Goal: Information Seeking & Learning: Learn about a topic

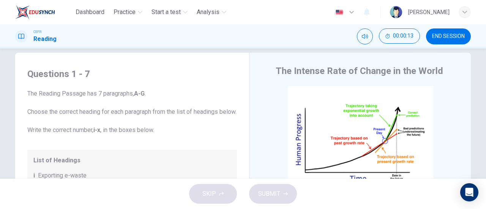
scroll to position [63, 0]
click at [456, 43] on button "END SESSION" at bounding box center [448, 37] width 45 height 16
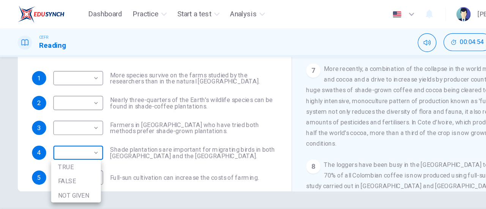
click at [10, 106] on body "Dashboard Practice Start a test Analysis English en ​ NASYRAH HUMAIRA BINTI MOH…" at bounding box center [243, 104] width 486 height 209
click at [72, 143] on li "TRUE" at bounding box center [65, 143] width 43 height 12
type input "TRUE"
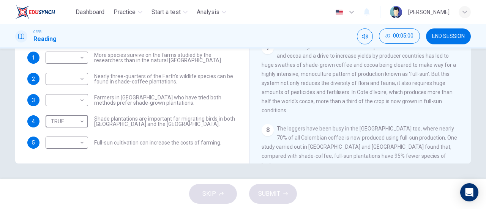
scroll to position [445, 0]
click at [88, 145] on div "​ ​ Full-sun cultivation can increase the costs of farming." at bounding box center [134, 143] width 176 height 12
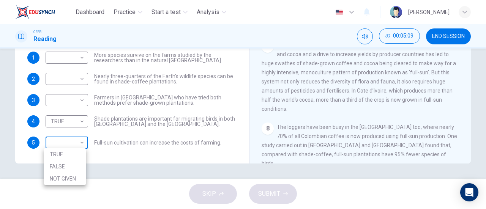
click at [82, 145] on body "Dashboard Practice Start a test Analysis English en ​ NASYRAH HUMAIRA BINTI MOH…" at bounding box center [243, 104] width 486 height 209
click at [82, 153] on li "TRUE" at bounding box center [65, 155] width 43 height 12
type input "TRUE"
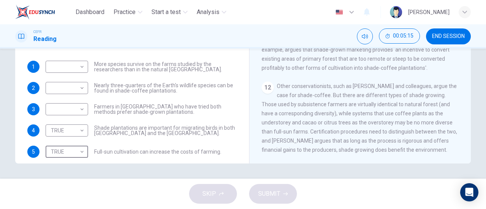
scroll to position [153, 0]
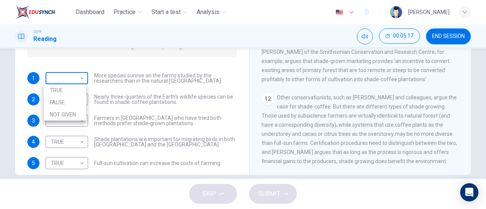
click at [64, 79] on body "Dashboard Practice Start a test Analysis English en ​ NASYRAH HUMAIRA BINTI MOH…" at bounding box center [243, 104] width 486 height 209
click at [75, 111] on li "NOT GIVEN" at bounding box center [65, 115] width 43 height 12
type input "NOT GIVEN"
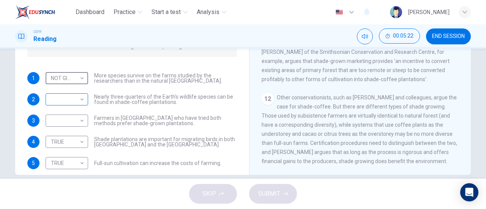
click at [77, 101] on body "Dashboard Practice Start a test Analysis English en ​ NASYRAH HUMAIRA BINTI MOH…" at bounding box center [243, 104] width 486 height 209
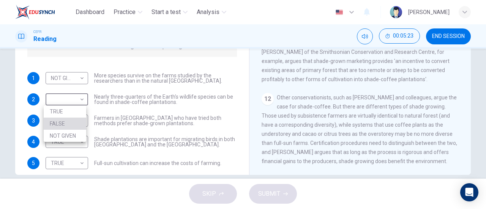
click at [74, 120] on li "FALSE" at bounding box center [65, 124] width 43 height 12
type input "FALSE"
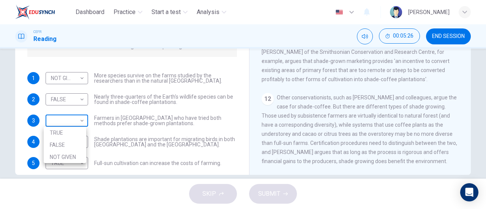
click at [76, 124] on body "Dashboard Practice Start a test Analysis English en ​ NASYRAH HUMAIRA BINTI MOH…" at bounding box center [243, 104] width 486 height 209
click at [78, 135] on li "TRUE" at bounding box center [65, 133] width 43 height 12
type input "TRUE"
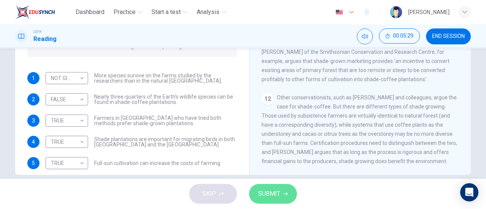
click at [267, 194] on span "SUBMIT" at bounding box center [269, 194] width 22 height 11
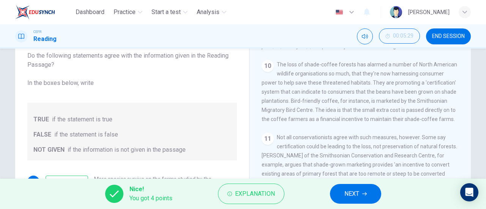
scroll to position [141, 0]
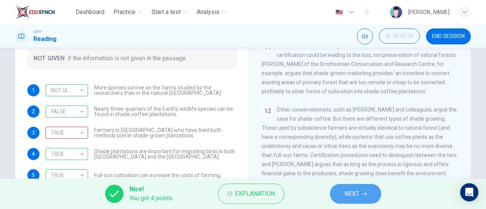
click at [347, 200] on button "NEXT" at bounding box center [355, 194] width 51 height 20
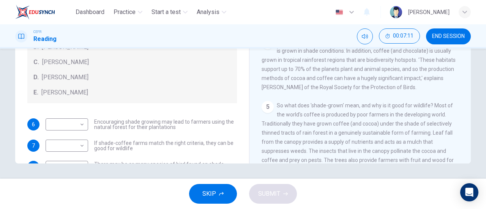
scroll to position [200, 0]
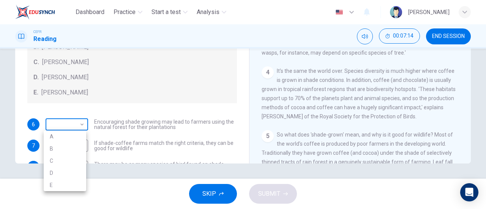
click at [58, 124] on body "Dashboard Practice Start a test Analysis English en ​ NASYRAH HUMAIRA BINTI MOH…" at bounding box center [243, 104] width 486 height 209
click at [122, 100] on div at bounding box center [243, 104] width 486 height 209
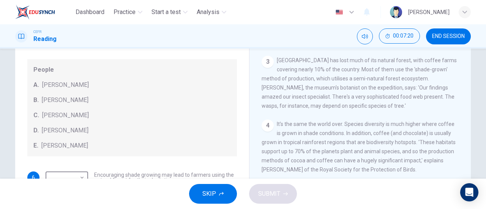
scroll to position [164, 0]
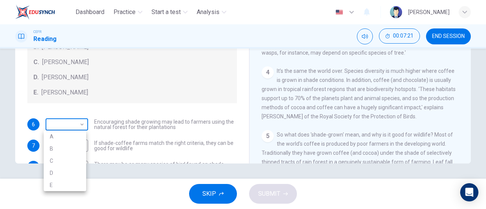
click at [73, 121] on body "Dashboard Practice Start a test Analysis English en ​ NASYRAH HUMAIRA BINTI MOH…" at bounding box center [243, 104] width 486 height 209
click at [75, 150] on li "B" at bounding box center [65, 149] width 43 height 12
type input "B"
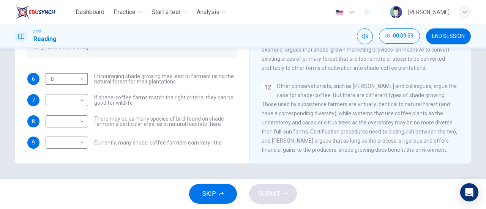
scroll to position [742, 0]
click at [65, 136] on body "Dashboard Practice Start a test Analysis English en ​ NASYRAH HUMAIRA BINTI MOH…" at bounding box center [243, 104] width 486 height 209
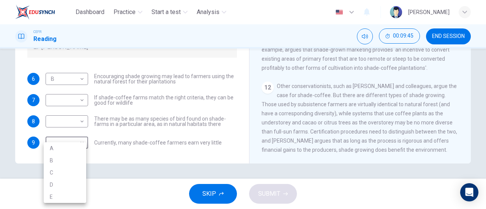
click at [159, 109] on div at bounding box center [243, 104] width 486 height 209
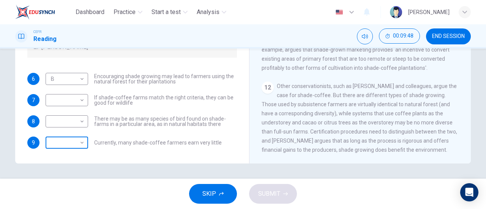
scroll to position [46, 0]
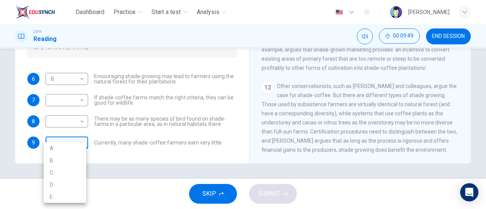
click at [78, 141] on body "Dashboard Practice Start a test Analysis English en ​ NASYRAH HUMAIRA BINTI MOH…" at bounding box center [243, 104] width 486 height 209
click at [73, 193] on li "E" at bounding box center [65, 197] width 43 height 12
type input "E"
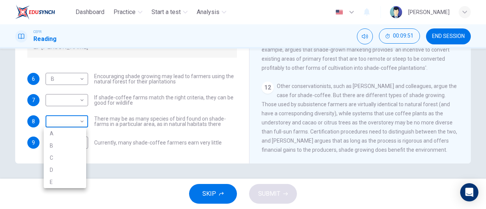
click at [81, 124] on body "Dashboard Practice Start a test Analysis English en ​ NASYRAH HUMAIRA BINTI MOH…" at bounding box center [243, 104] width 486 height 209
click at [71, 156] on li "C" at bounding box center [65, 158] width 43 height 12
type input "C"
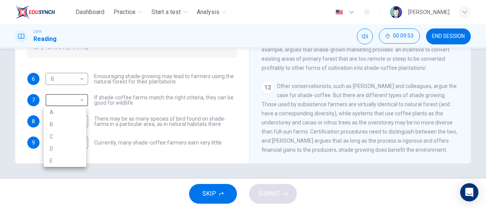
drag, startPoint x: 71, startPoint y: 104, endPoint x: 69, endPoint y: 116, distance: 12.0
click at [69, 116] on body "Dashboard Practice Start a test Analysis English en ​ NASYRAH HUMAIRA BINTI MOH…" at bounding box center [243, 104] width 486 height 209
click at [69, 116] on li "A" at bounding box center [65, 112] width 43 height 12
type input "A"
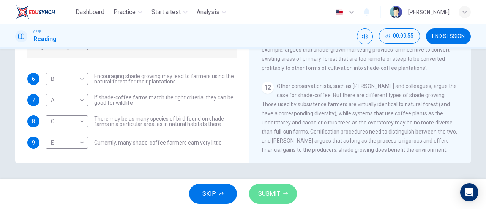
click at [270, 189] on button "SUBMIT" at bounding box center [273, 194] width 48 height 20
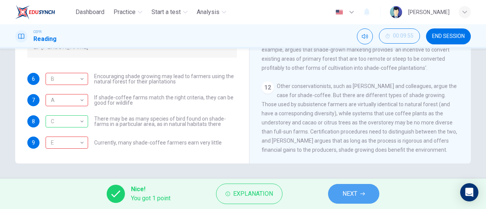
click at [350, 200] on span "NEXT" at bounding box center [350, 194] width 15 height 11
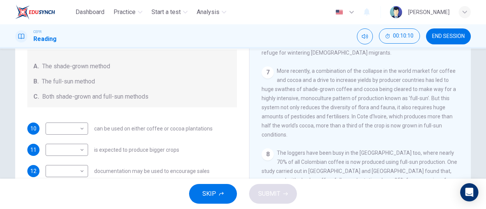
scroll to position [470, 0]
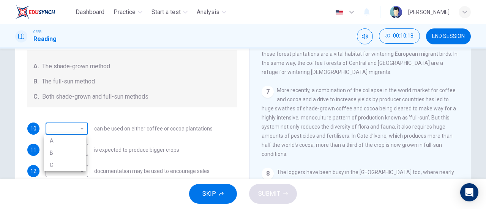
click at [75, 127] on body "Dashboard Practice Start a test Analysis English en ​ NASYRAH HUMAIRA BINTI MOH…" at bounding box center [243, 104] width 486 height 209
click at [75, 150] on li "B" at bounding box center [65, 153] width 43 height 12
type input "B"
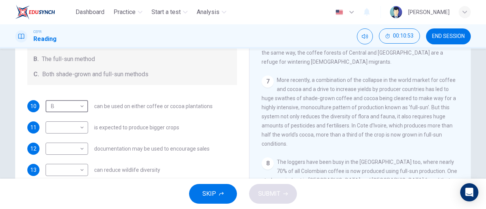
scroll to position [106, 0]
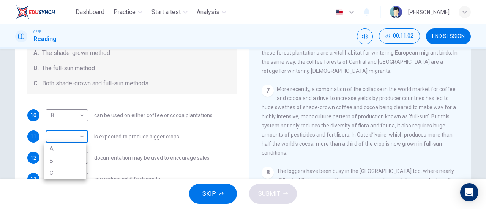
click at [79, 136] on body "Dashboard Practice Start a test Analysis English en ​ NASYRAH HUMAIRA BINTI MOH…" at bounding box center [243, 104] width 486 height 209
click at [75, 158] on li "B" at bounding box center [65, 161] width 43 height 12
type input "B"
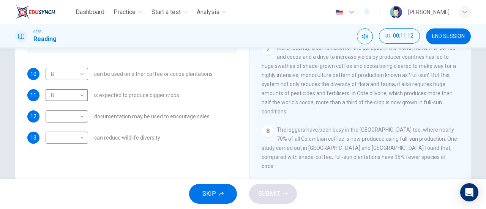
scroll to position [151, 0]
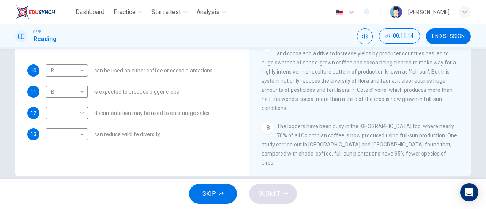
click at [57, 107] on body "Dashboard Practice Start a test Analysis English en ​ NASYRAH HUMAIRA BINTI MOH…" at bounding box center [243, 104] width 486 height 209
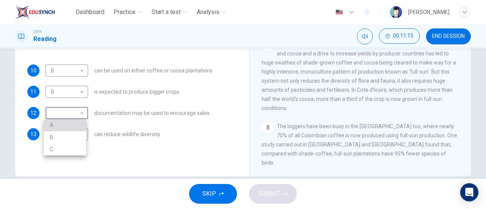
click at [65, 124] on li "A" at bounding box center [65, 125] width 43 height 12
type input "A"
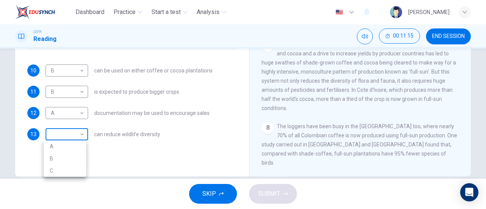
click at [76, 135] on body "Dashboard Practice Start a test Analysis English en ​ NASYRAH HUMAIRA BINTI MOH…" at bounding box center [243, 104] width 486 height 209
click at [120, 171] on div at bounding box center [243, 104] width 486 height 209
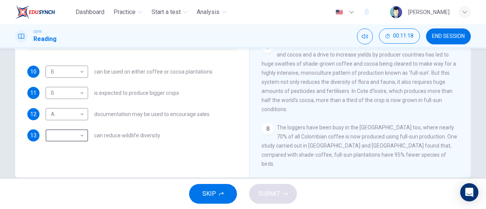
scroll to position [164, 0]
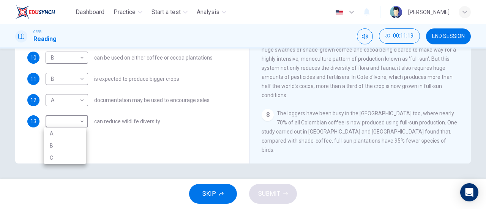
drag, startPoint x: 78, startPoint y: 122, endPoint x: 84, endPoint y: 140, distance: 19.4
click at [84, 140] on body "Dashboard Practice Start a test Analysis English en ​ NASYRAH HUMAIRA BINTI MOH…" at bounding box center [243, 104] width 486 height 209
click at [84, 140] on li "B" at bounding box center [65, 146] width 43 height 12
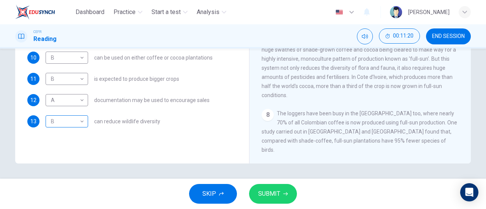
click at [84, 125] on div "B B ​" at bounding box center [67, 122] width 43 height 12
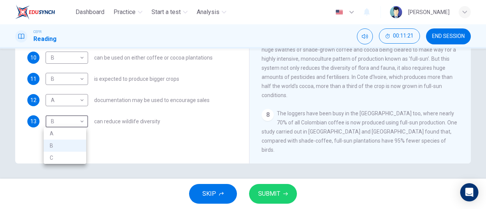
drag, startPoint x: 77, startPoint y: 122, endPoint x: 77, endPoint y: 138, distance: 16.3
click at [77, 138] on body "Dashboard Practice Start a test Analysis English en ​ NASYRAH HUMAIRA BINTI MOH…" at bounding box center [243, 104] width 486 height 209
click at [77, 138] on li "A" at bounding box center [65, 134] width 43 height 12
type input "A"
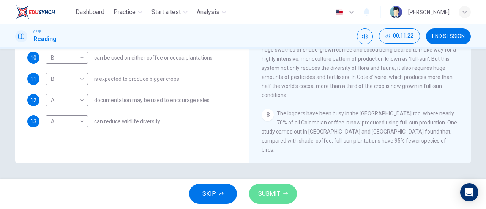
click at [250, 193] on button "SUBMIT" at bounding box center [273, 194] width 48 height 20
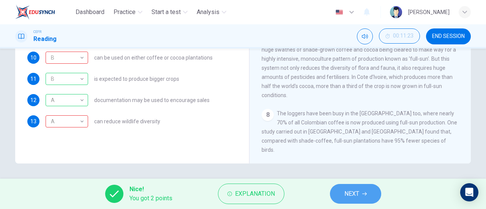
click at [362, 195] on button "NEXT" at bounding box center [355, 194] width 51 height 20
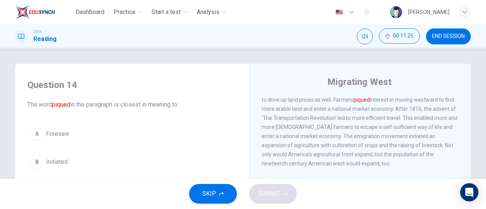
scroll to position [116, 0]
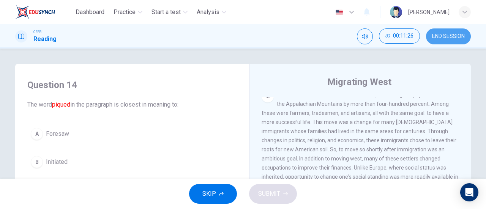
click at [433, 40] on button "END SESSION" at bounding box center [448, 37] width 45 height 16
